Goal: Navigation & Orientation: Go to known website

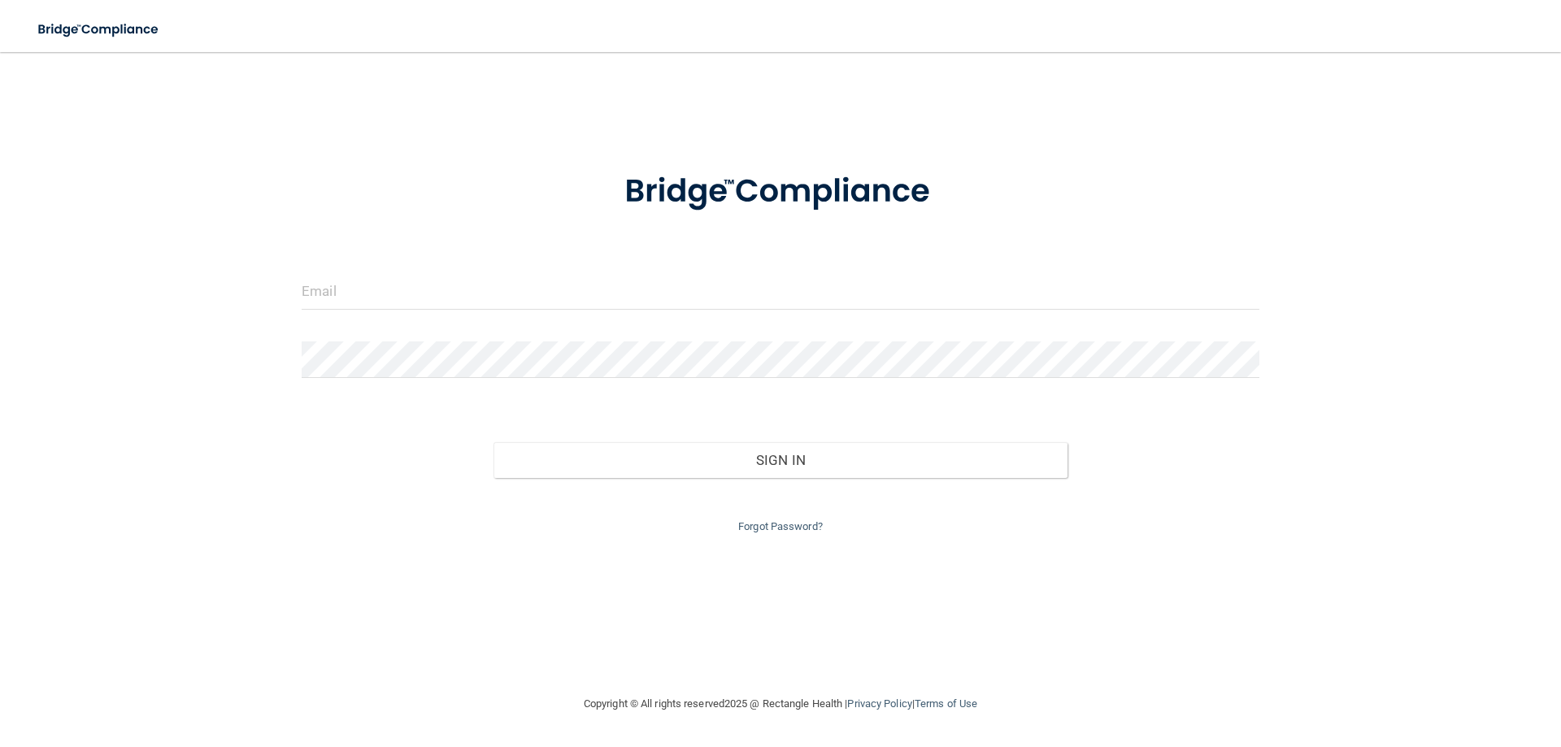
click at [920, 579] on div "Invalid email/password. You don't have permission to access that page. Sign In …" at bounding box center [781, 373] width 1496 height 610
click at [346, 302] on input "email" at bounding box center [781, 291] width 958 height 37
type input "[EMAIL_ADDRESS][DOMAIN_NAME]"
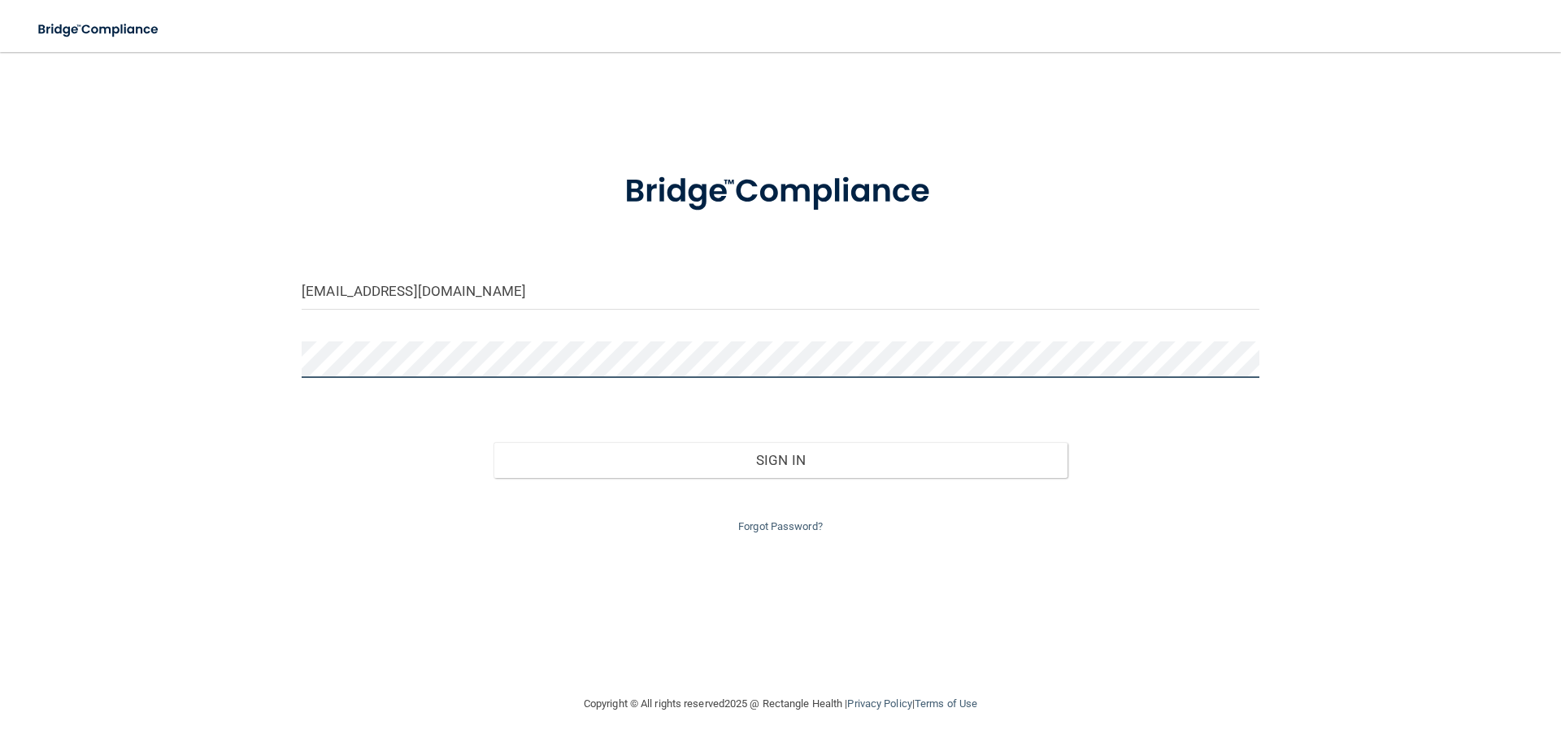
click at [494, 442] on button "Sign In" at bounding box center [781, 460] width 575 height 36
